Goal: Task Accomplishment & Management: Use online tool/utility

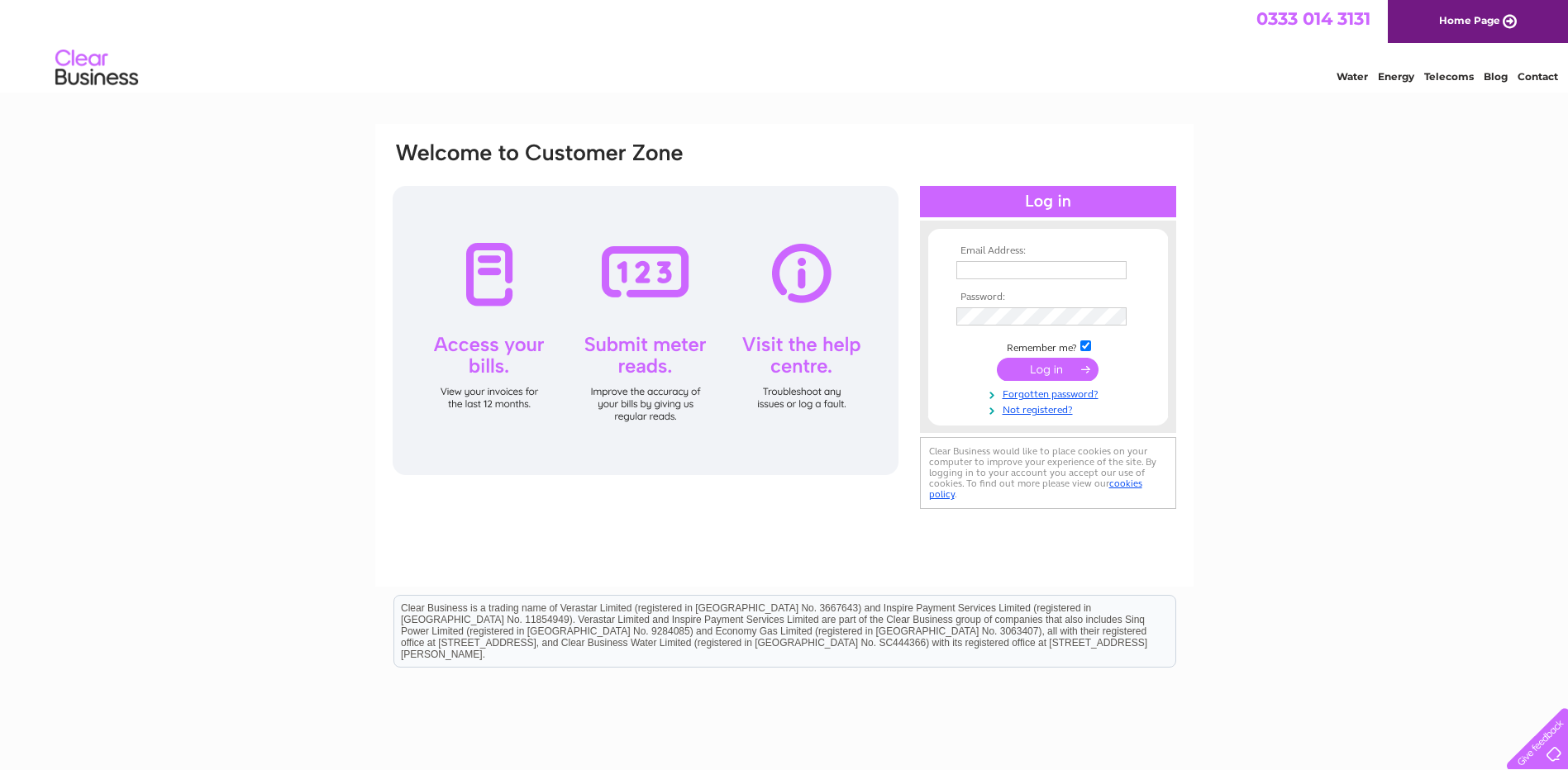
type input "stay@craigbankguesthouse.com"
click at [1054, 369] on input "submit" at bounding box center [1048, 370] width 101 height 23
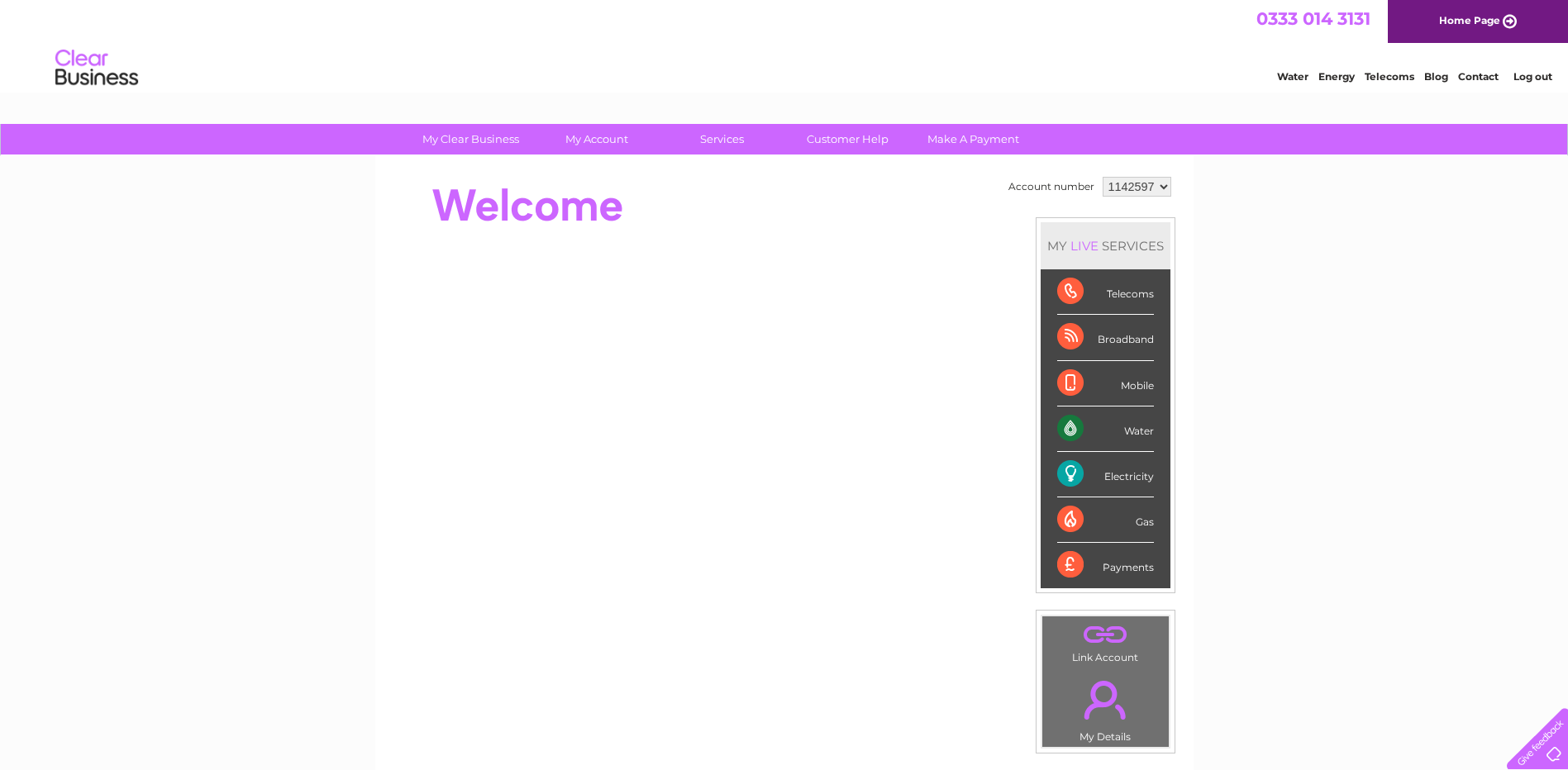
click at [1133, 481] on div "Electricity" at bounding box center [1106, 474] width 96 height 46
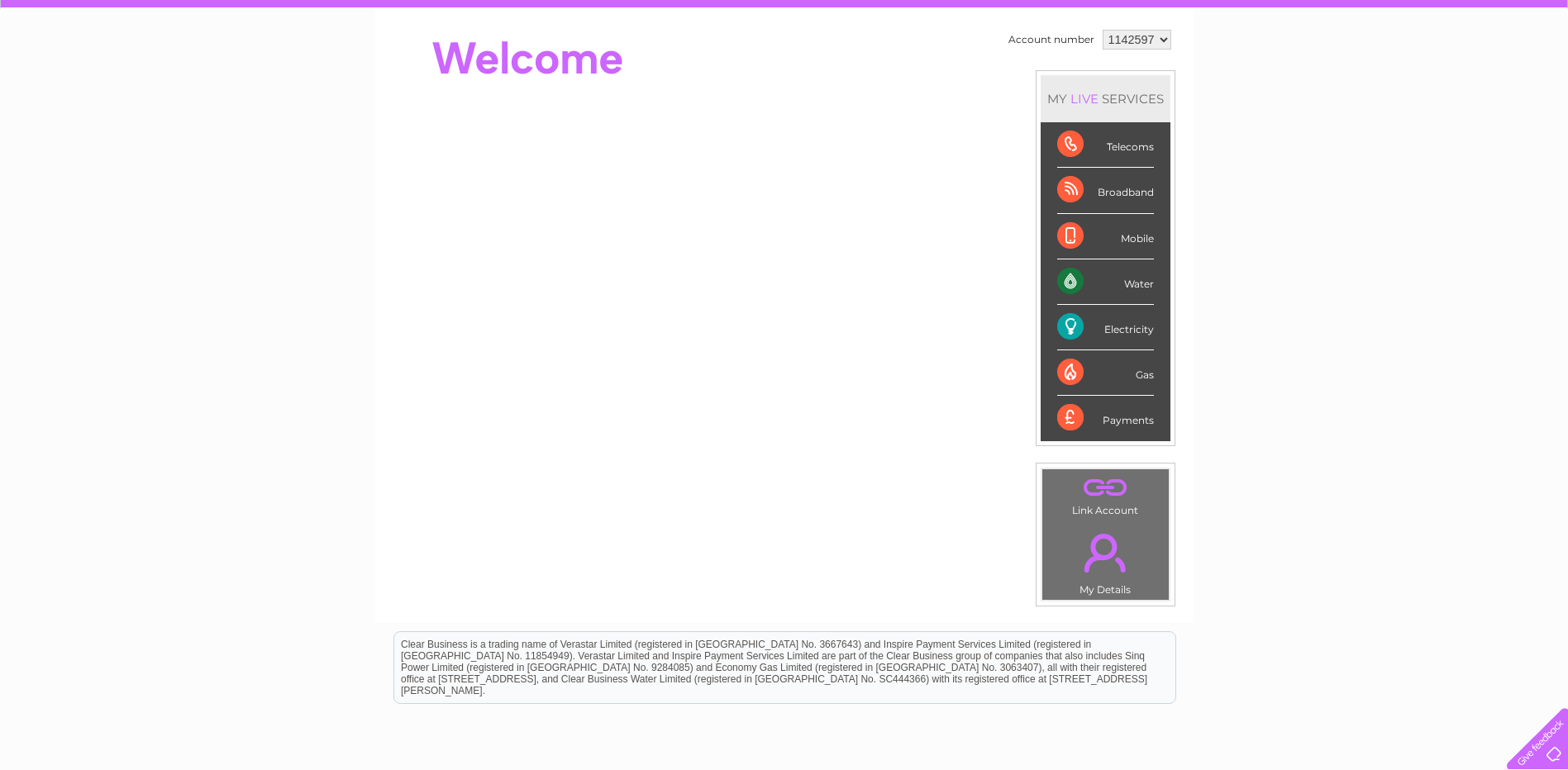
scroll to position [248, 0]
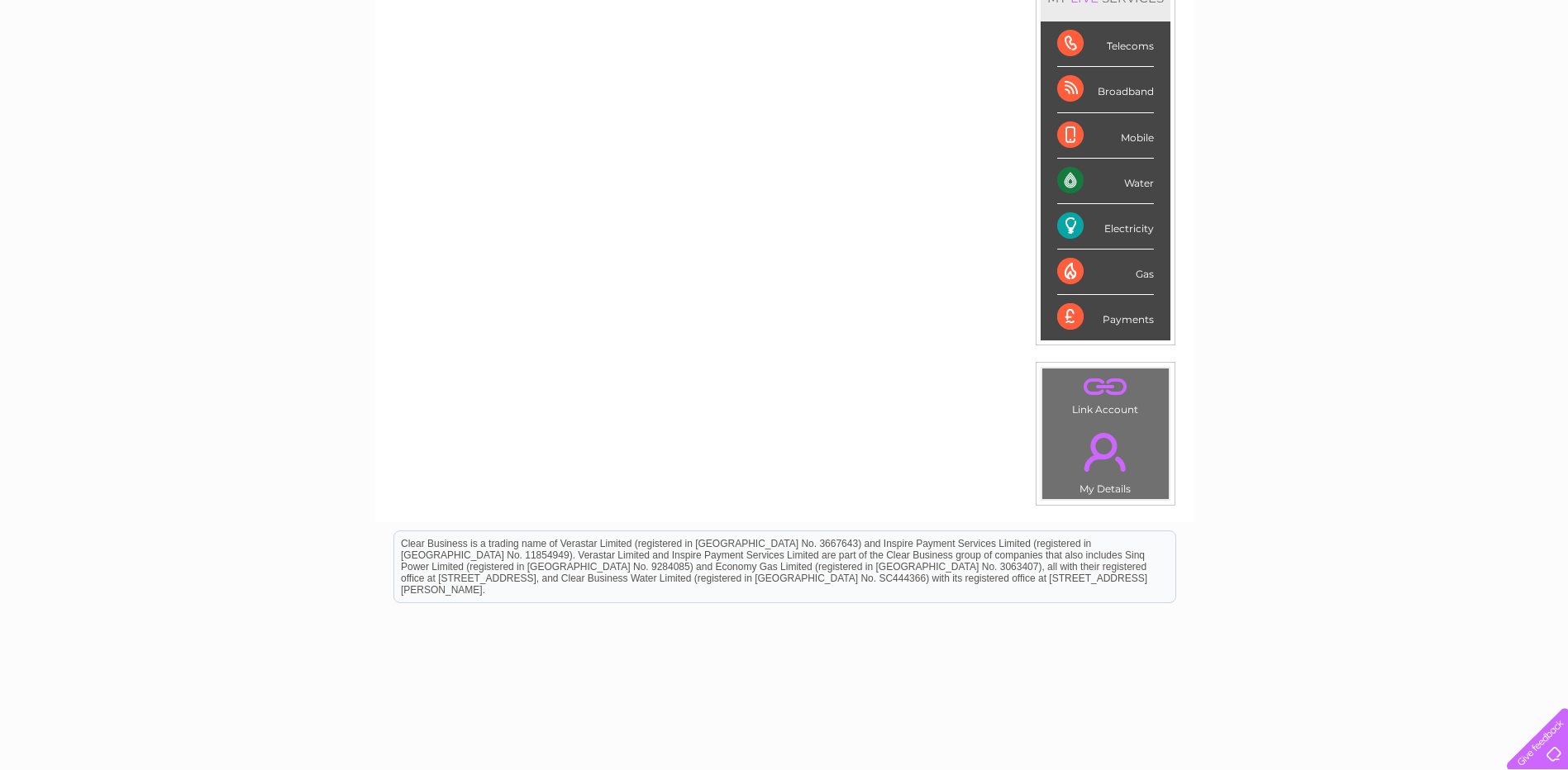
click at [1065, 218] on div "Electricity" at bounding box center [1106, 227] width 96 height 46
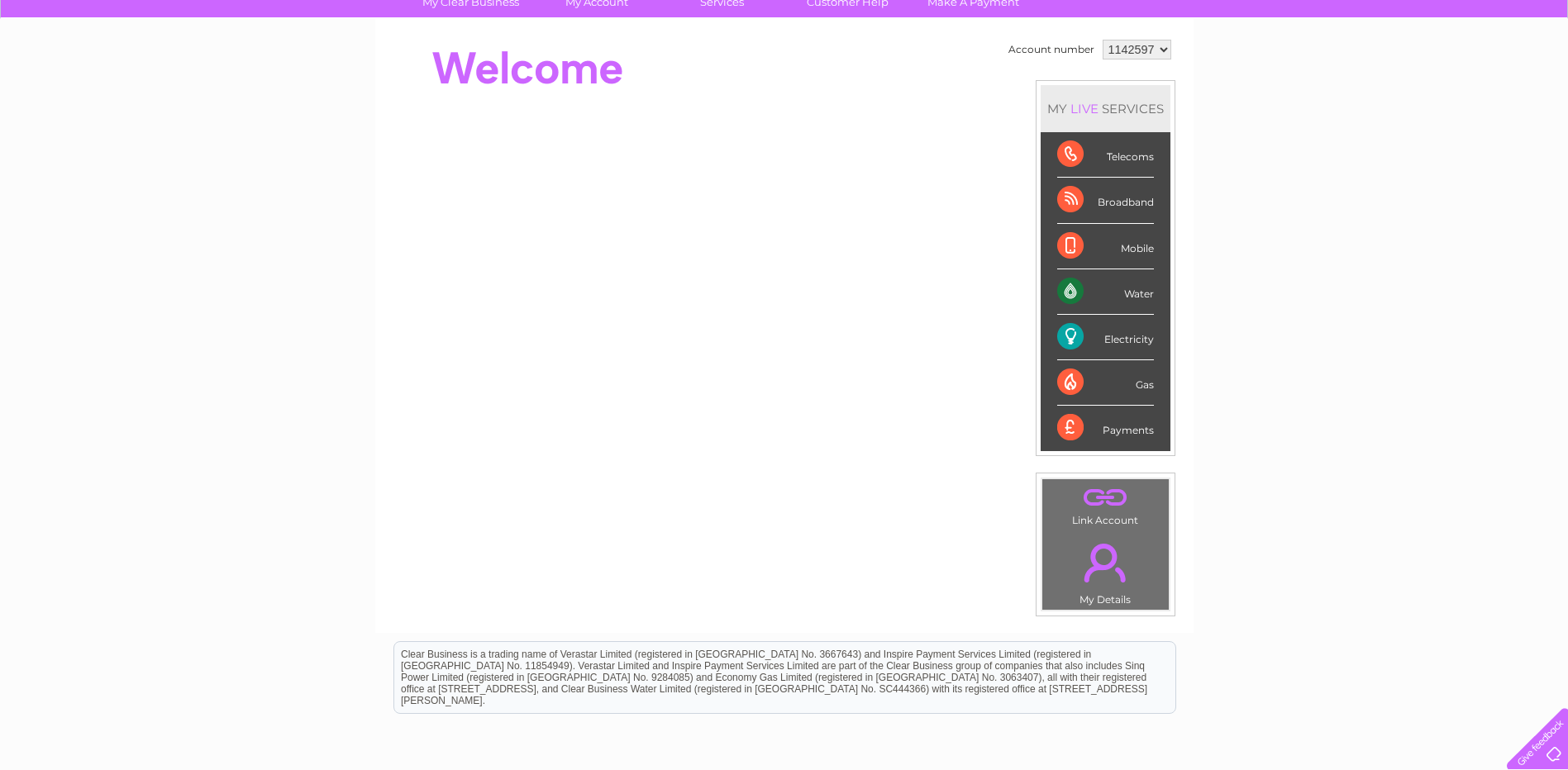
scroll to position [0, 0]
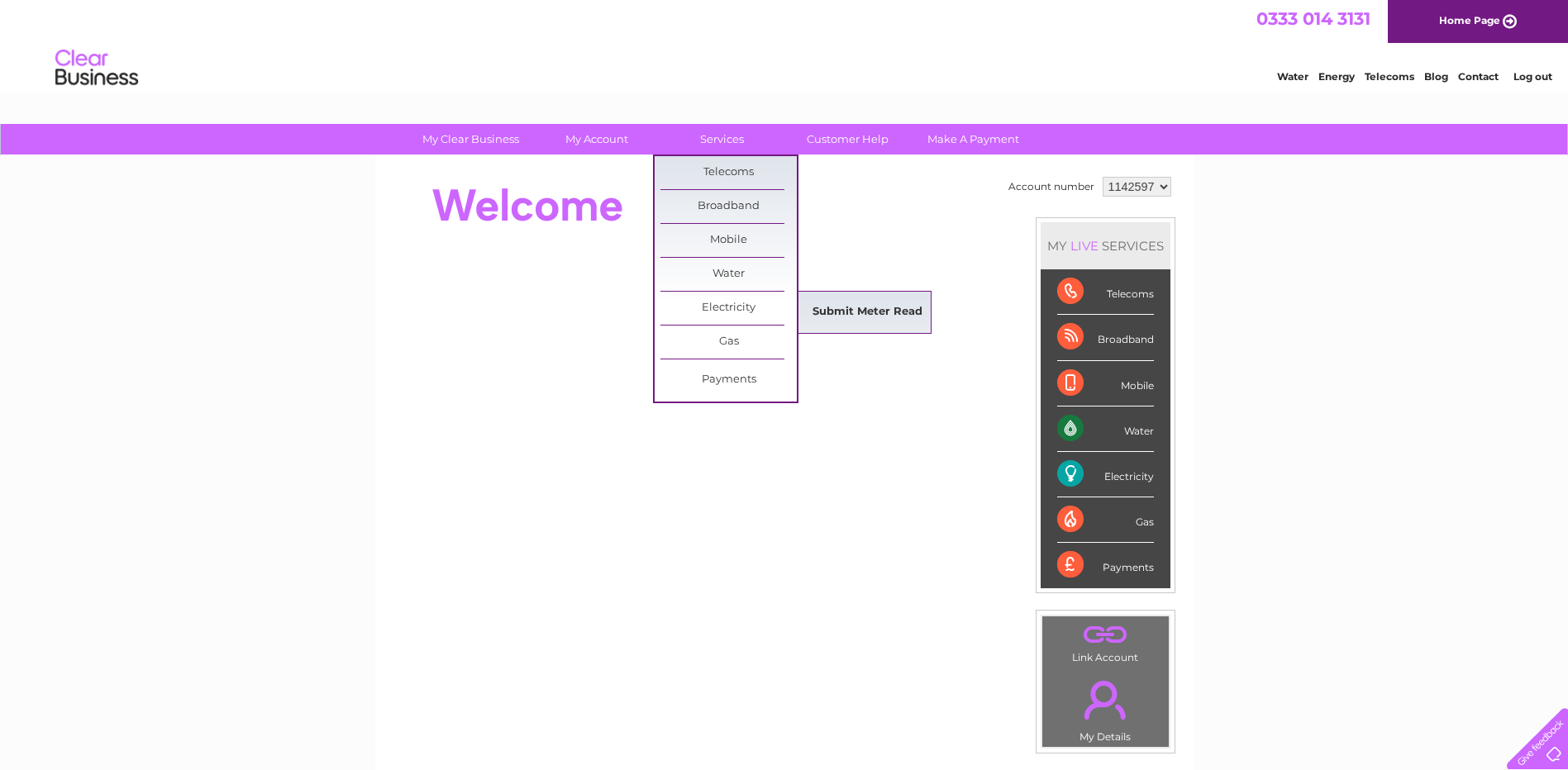
click at [822, 308] on link "Submit Meter Read" at bounding box center [868, 312] width 136 height 33
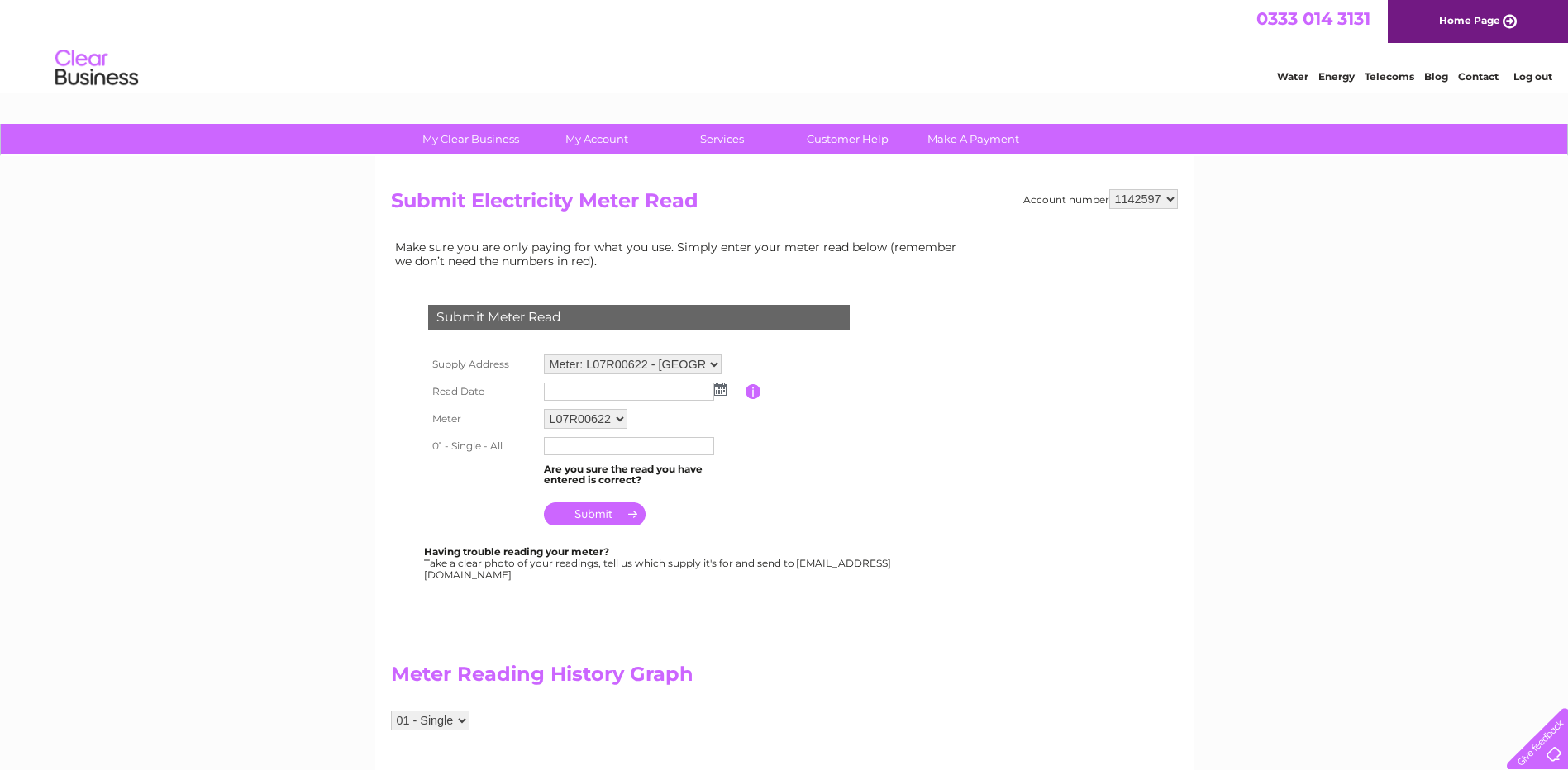
click at [726, 394] on img at bounding box center [720, 390] width 12 height 13
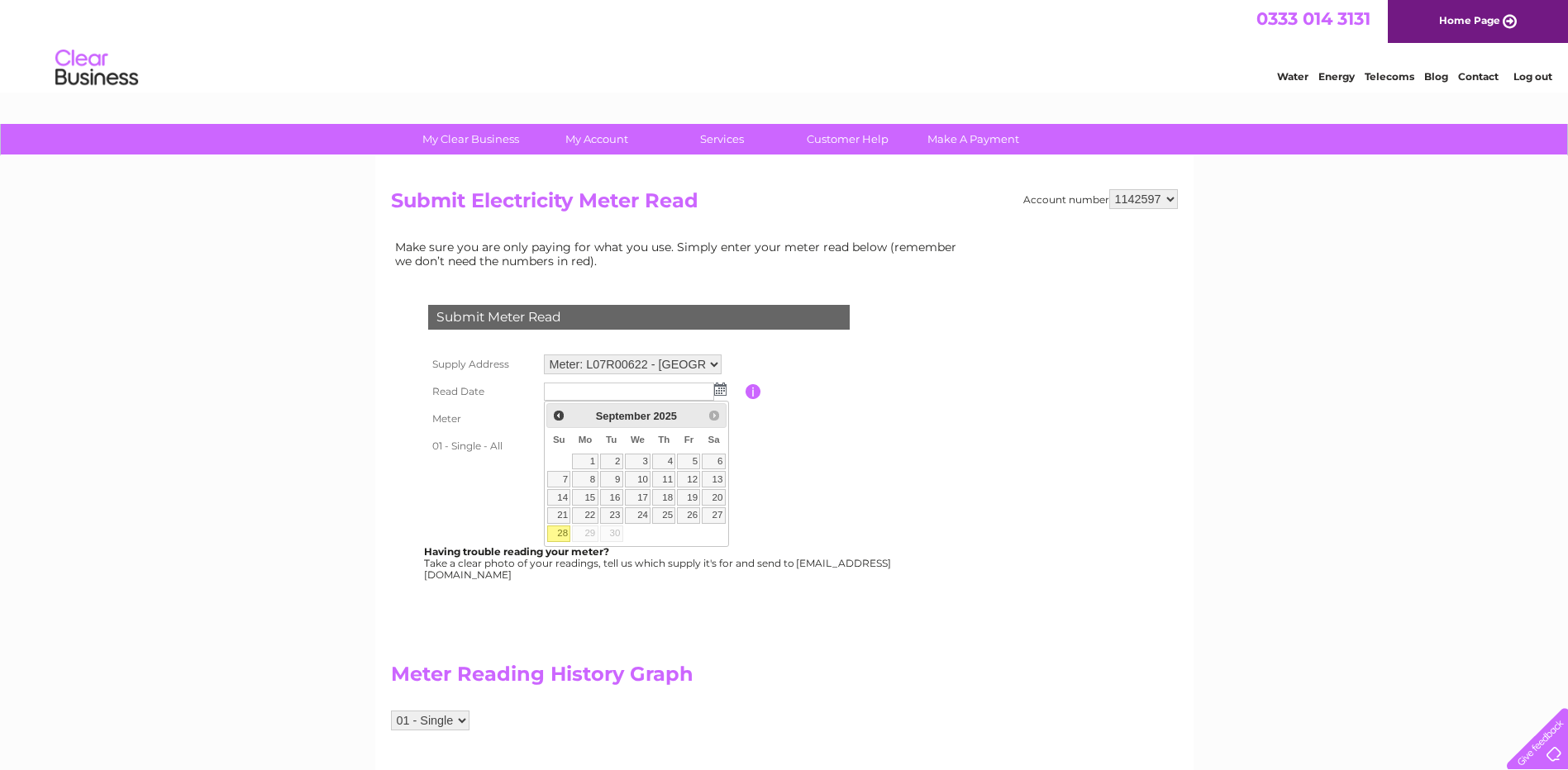
click at [558, 534] on link "28" at bounding box center [559, 534] width 23 height 17
type input "2025/09/28"
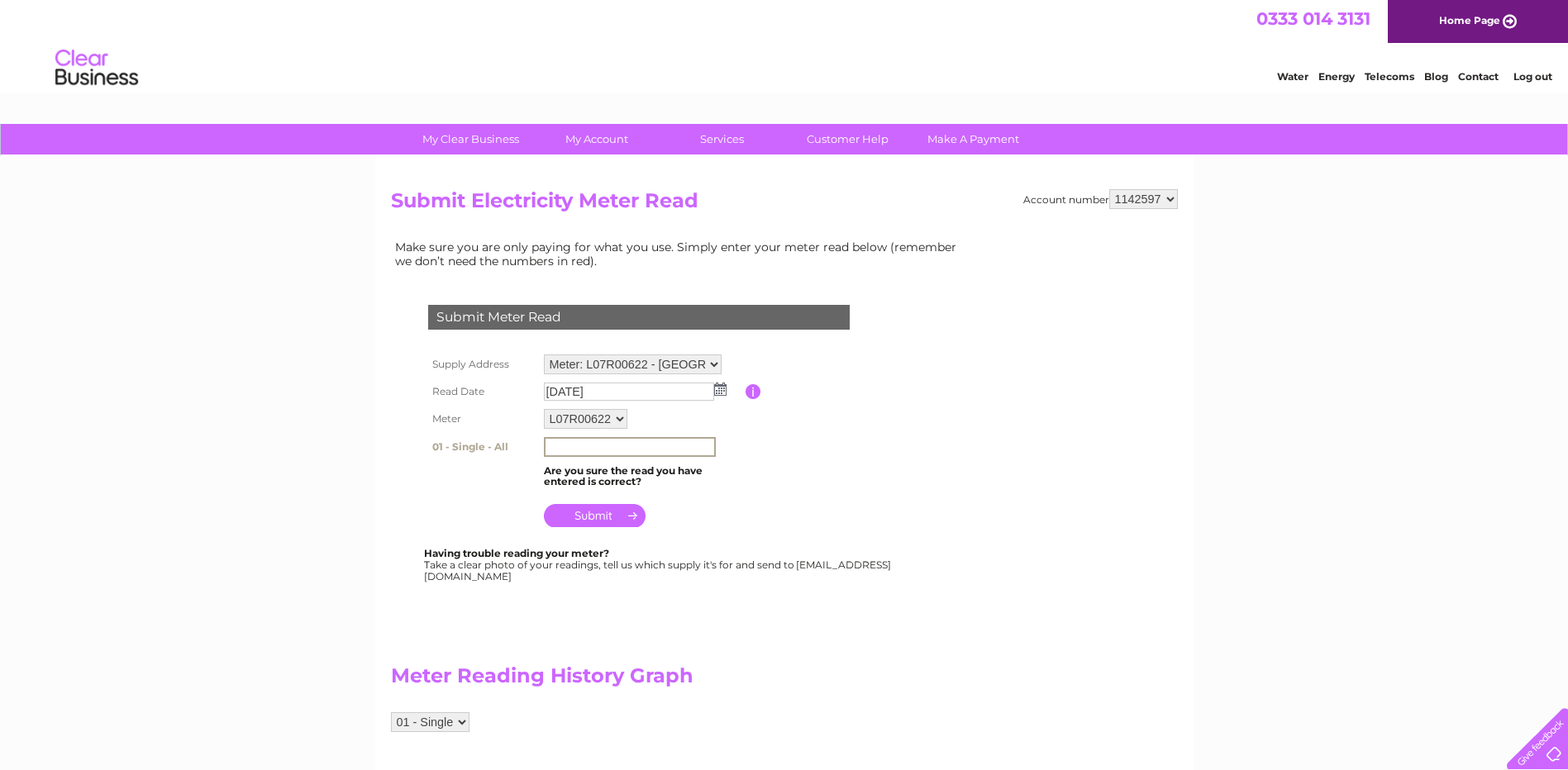
click at [563, 443] on input "text" at bounding box center [630, 447] width 172 height 20
type input "49052"
click at [587, 511] on input "submit" at bounding box center [595, 516] width 101 height 23
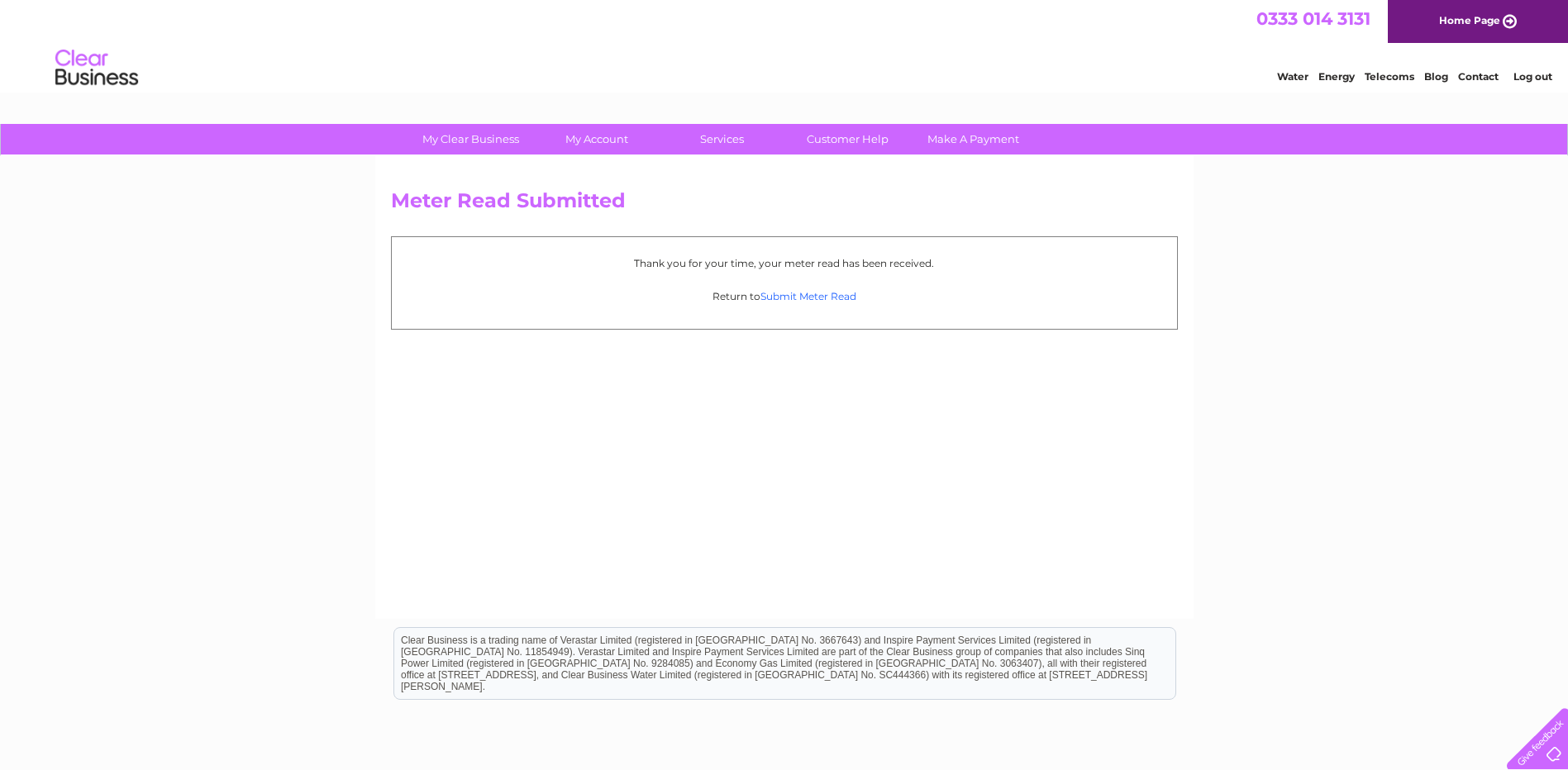
click at [803, 292] on link "Submit Meter Read" at bounding box center [808, 296] width 96 height 12
